Goal: Task Accomplishment & Management: Manage account settings

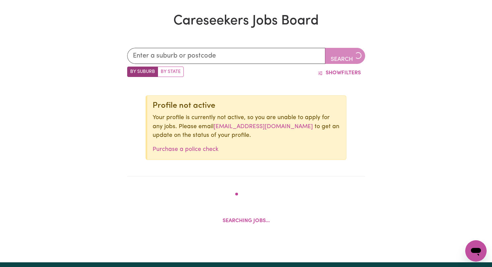
scroll to position [197, 0]
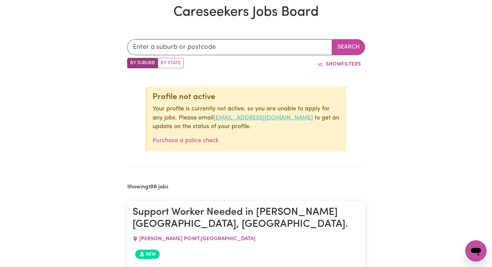
click at [259, 117] on link "[EMAIL_ADDRESS][DOMAIN_NAME]" at bounding box center [262, 118] width 99 height 6
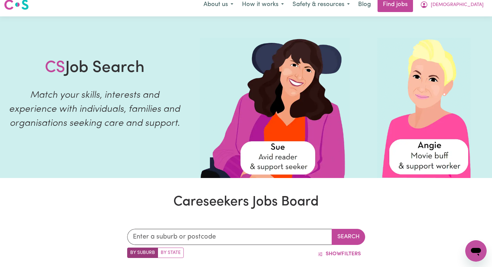
scroll to position [0, 0]
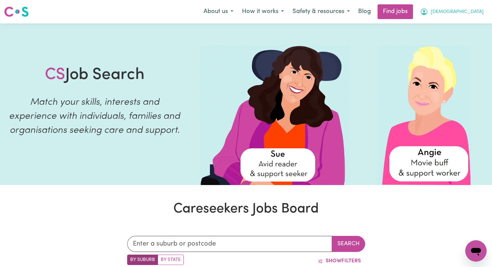
click at [470, 9] on span "[DEMOGRAPHIC_DATA]" at bounding box center [456, 11] width 53 height 7
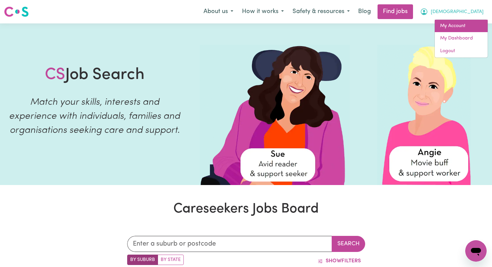
click at [452, 28] on link "My Account" at bounding box center [460, 26] width 53 height 13
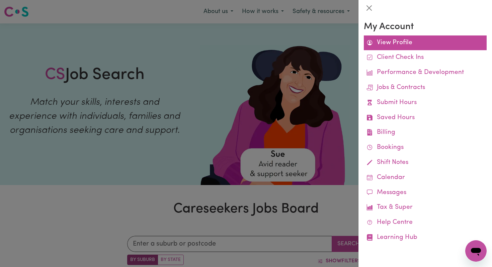
click at [383, 39] on link "View Profile" at bounding box center [425, 42] width 123 height 15
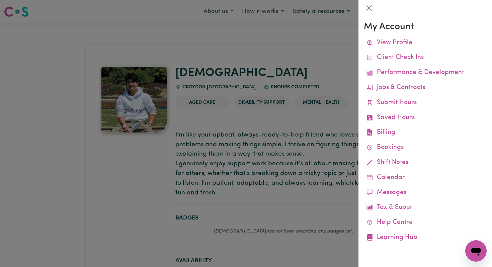
click at [257, 214] on div at bounding box center [246, 133] width 492 height 267
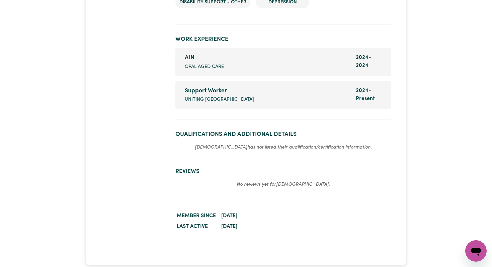
scroll to position [1013, 0]
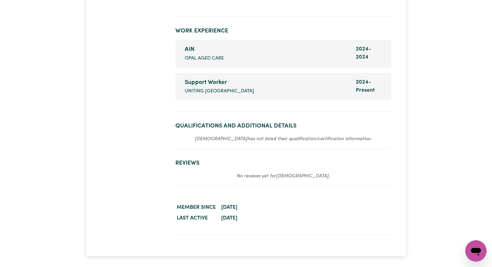
click at [308, 53] on div "AIN" at bounding box center [266, 49] width 163 height 9
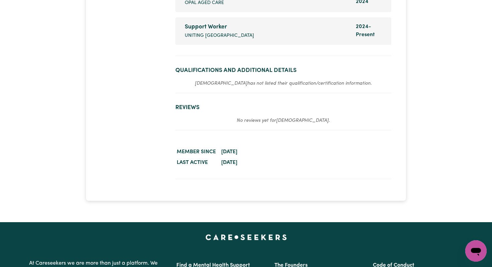
scroll to position [1069, 0]
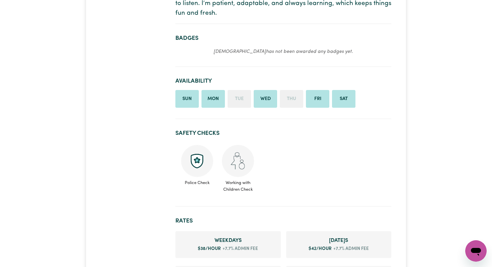
scroll to position [0, 0]
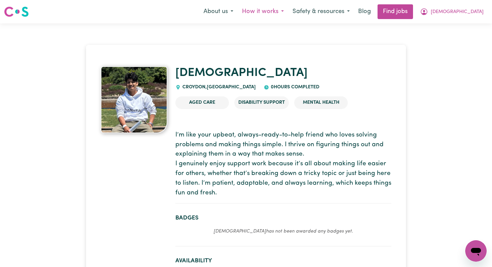
click at [288, 12] on button "How it works" at bounding box center [262, 12] width 51 height 14
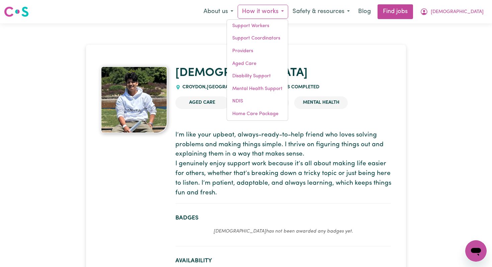
click at [17, 9] on img at bounding box center [16, 12] width 25 height 12
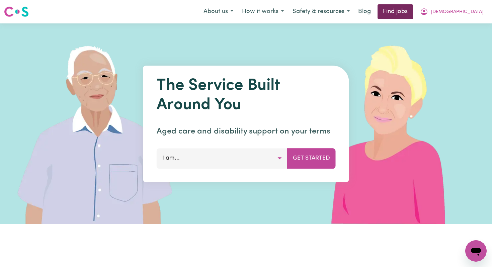
click at [413, 8] on link "Find jobs" at bounding box center [394, 11] width 35 height 15
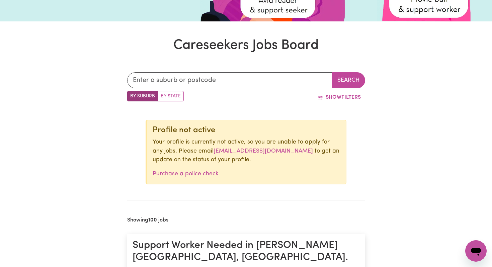
scroll to position [165, 0]
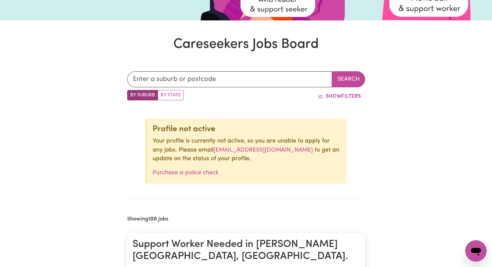
click at [188, 90] on div "Show Filters" at bounding box center [274, 96] width 181 height 13
click at [188, 83] on input "text" at bounding box center [229, 79] width 205 height 16
type input "2132"
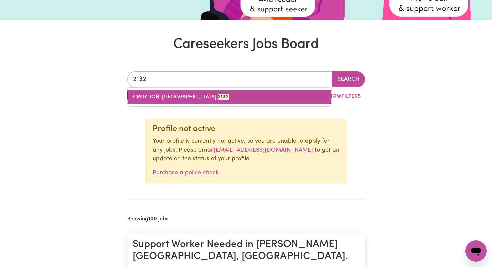
click at [184, 99] on span "CROYDON, [GEOGRAPHIC_DATA], 2132" at bounding box center [181, 96] width 96 height 5
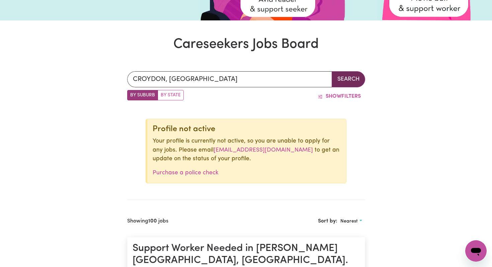
click at [355, 78] on button "Search" at bounding box center [347, 79] width 33 height 16
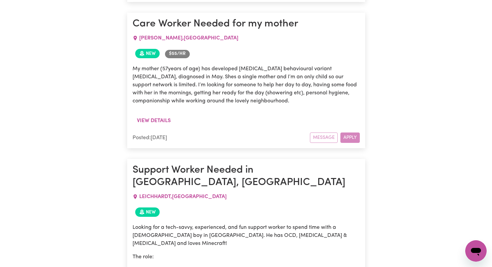
scroll to position [567, 0]
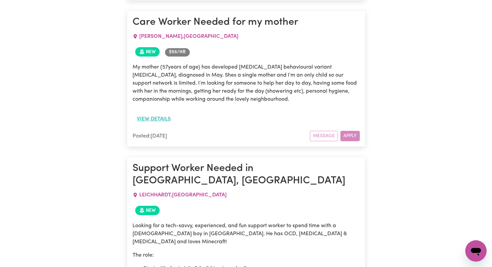
click at [167, 113] on button "View details" at bounding box center [153, 119] width 42 height 13
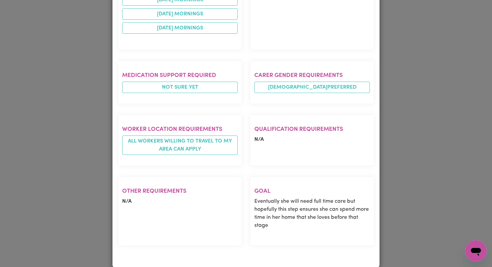
scroll to position [0, 0]
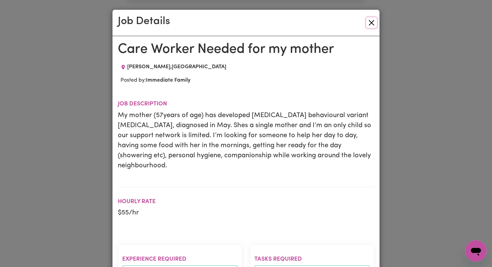
click at [372, 21] on button "Close" at bounding box center [371, 22] width 11 height 11
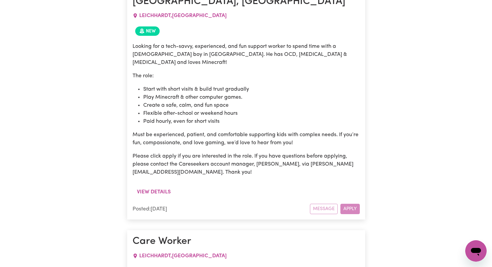
scroll to position [746, 0]
click at [162, 185] on button "View details" at bounding box center [153, 191] width 42 height 13
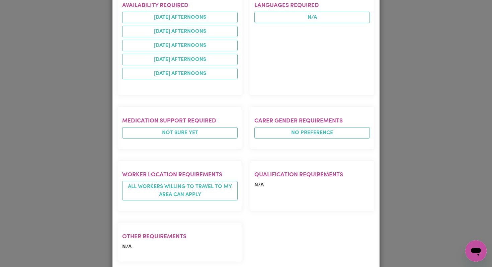
scroll to position [0, 0]
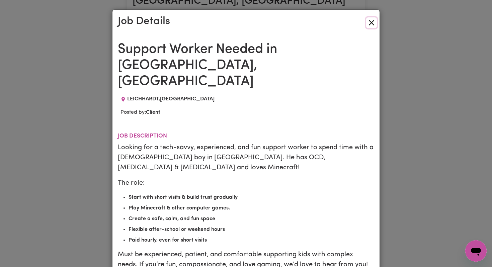
click at [372, 22] on button "Close" at bounding box center [371, 22] width 11 height 11
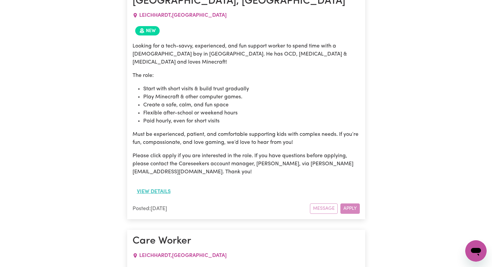
click at [150, 185] on button "View details" at bounding box center [153, 191] width 42 height 13
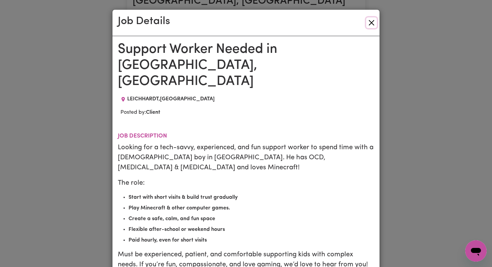
click at [371, 24] on button "Close" at bounding box center [371, 22] width 11 height 11
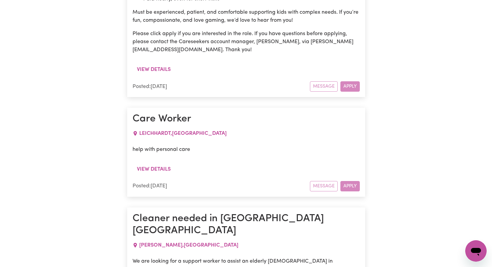
scroll to position [869, 0]
click at [163, 163] on button "View details" at bounding box center [153, 169] width 42 height 13
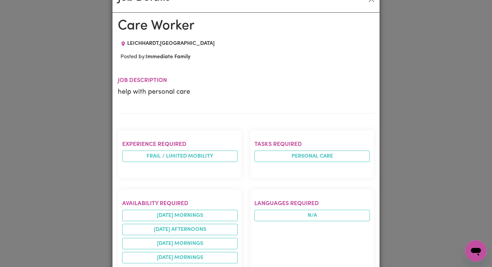
scroll to position [0, 0]
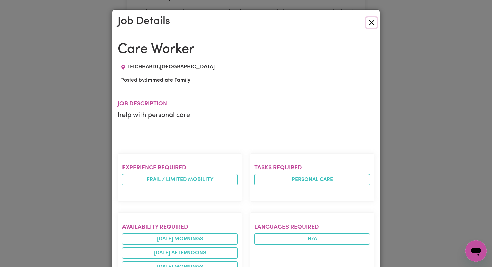
click at [371, 21] on button "Close" at bounding box center [371, 22] width 11 height 11
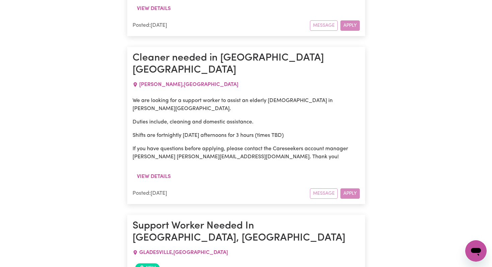
scroll to position [1035, 0]
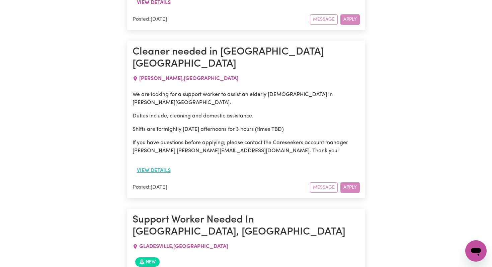
click at [165, 164] on button "View details" at bounding box center [153, 170] width 42 height 13
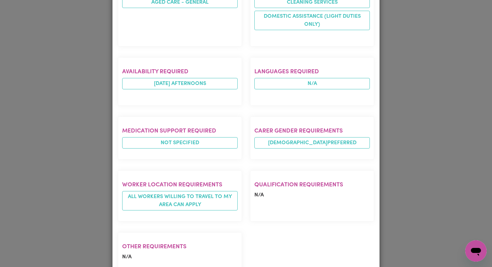
scroll to position [0, 0]
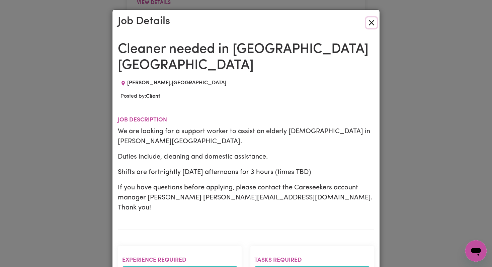
click at [374, 22] on button "Close" at bounding box center [371, 22] width 11 height 11
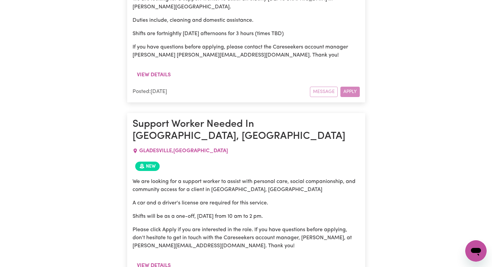
scroll to position [1132, 0]
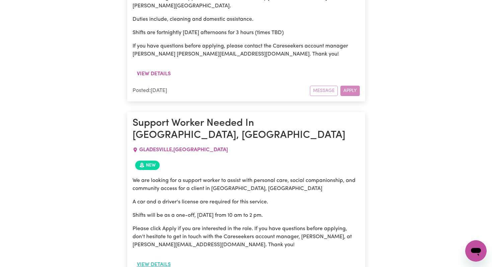
click at [164, 258] on button "View details" at bounding box center [153, 264] width 42 height 13
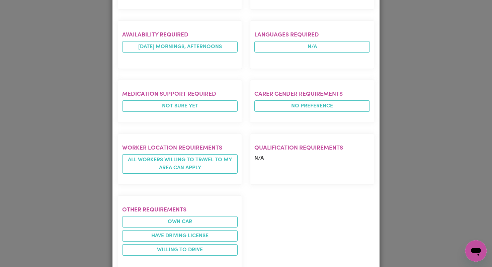
scroll to position [0, 0]
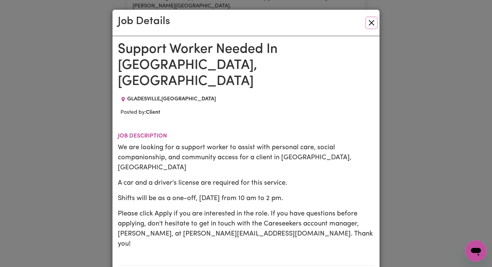
click at [371, 24] on button "Close" at bounding box center [371, 22] width 11 height 11
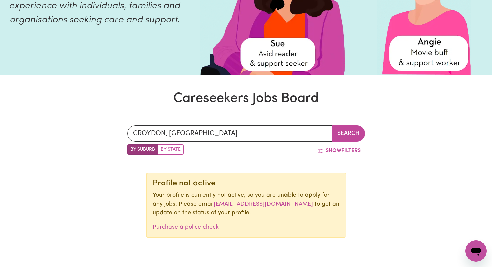
scroll to position [111, 0]
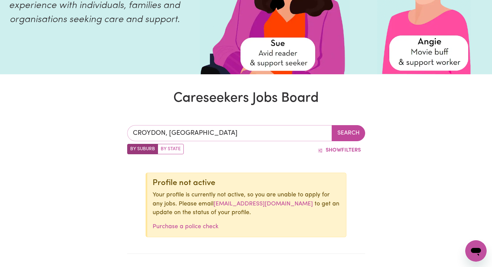
type input "CROYDON, [GEOGRAPHIC_DATA], 2132"
click at [283, 132] on input "CROYDON, [GEOGRAPHIC_DATA]" at bounding box center [229, 133] width 205 height 16
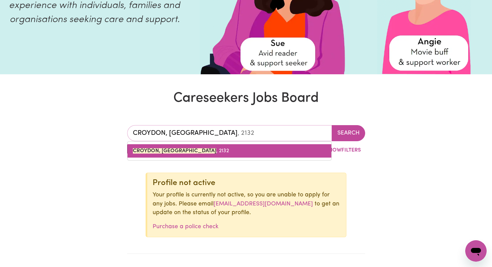
click at [304, 154] on link "CROYDON, [GEOGRAPHIC_DATA] , 2132" at bounding box center [229, 150] width 204 height 13
type input "CROYDON, [GEOGRAPHIC_DATA], 2132"
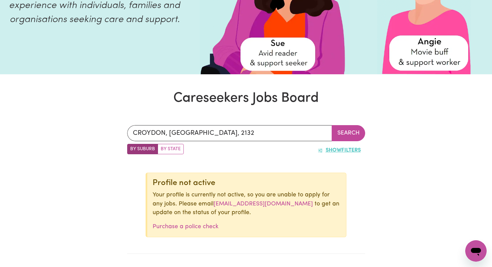
click at [337, 151] on span "Show" at bounding box center [333, 150] width 16 height 5
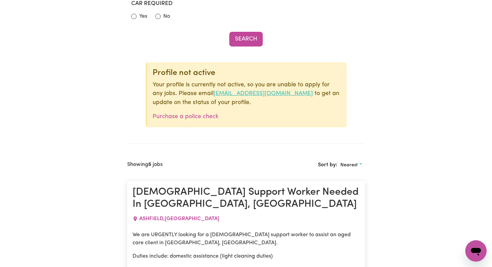
scroll to position [430, 0]
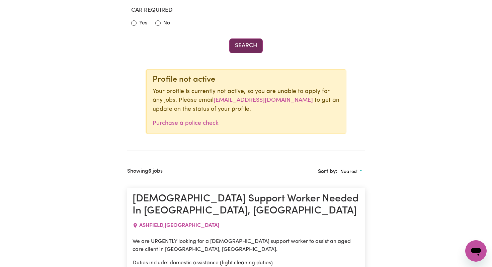
click at [248, 42] on button "Search" at bounding box center [245, 45] width 33 height 15
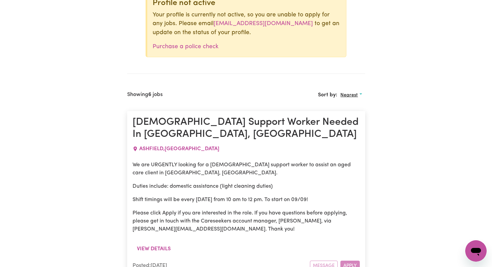
click at [353, 97] on button "Nearest" at bounding box center [350, 95] width 27 height 10
click at [353, 121] on link "Most recent" at bounding box center [363, 123] width 53 height 13
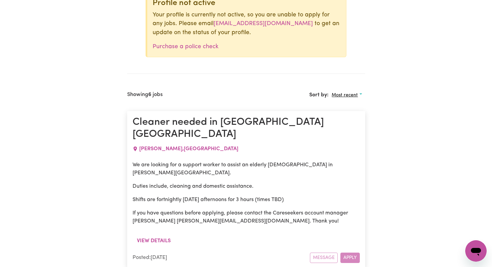
click at [341, 96] on span "Most recent" at bounding box center [344, 95] width 26 height 5
